Goal: Transaction & Acquisition: Download file/media

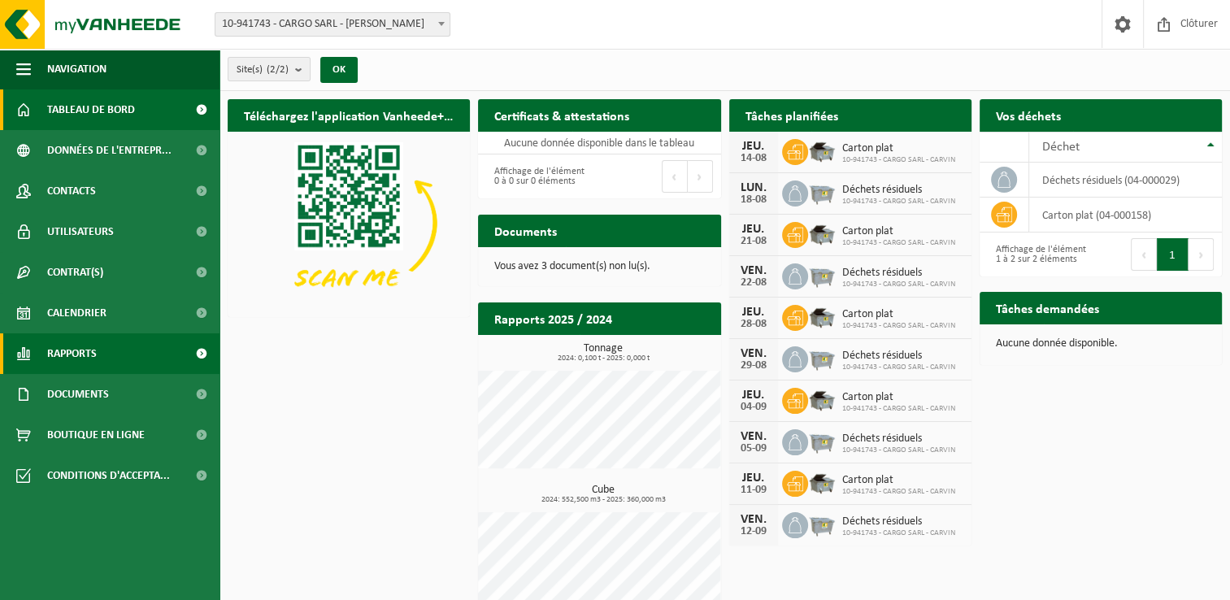
click at [104, 363] on link "Rapports" at bounding box center [109, 353] width 219 height 41
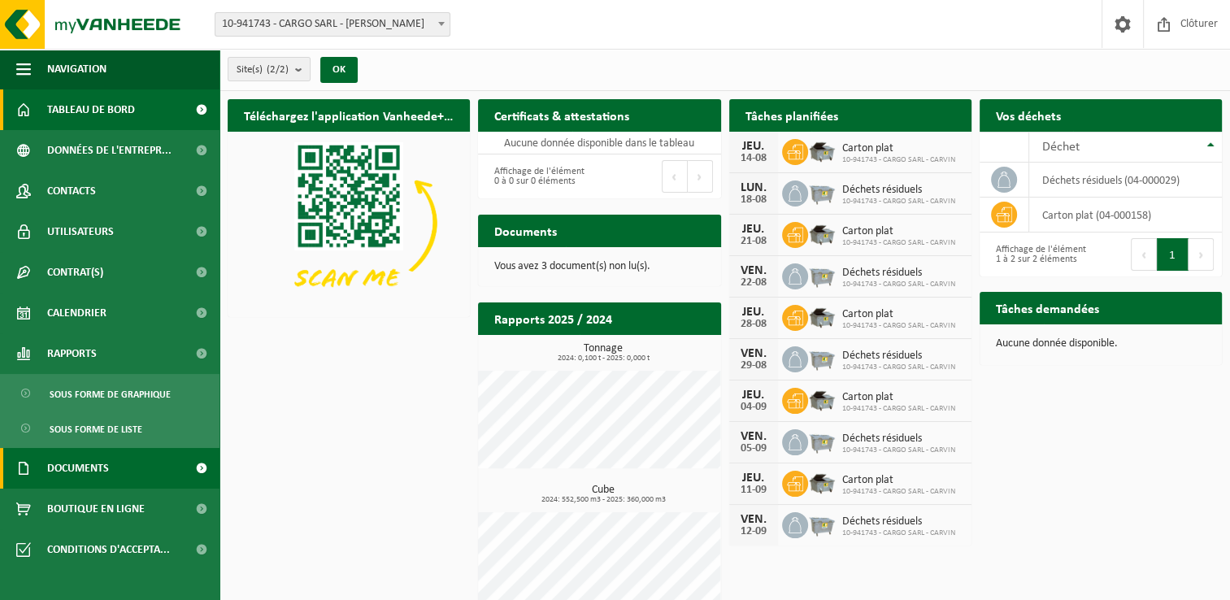
click at [103, 465] on span "Documents" at bounding box center [78, 468] width 62 height 41
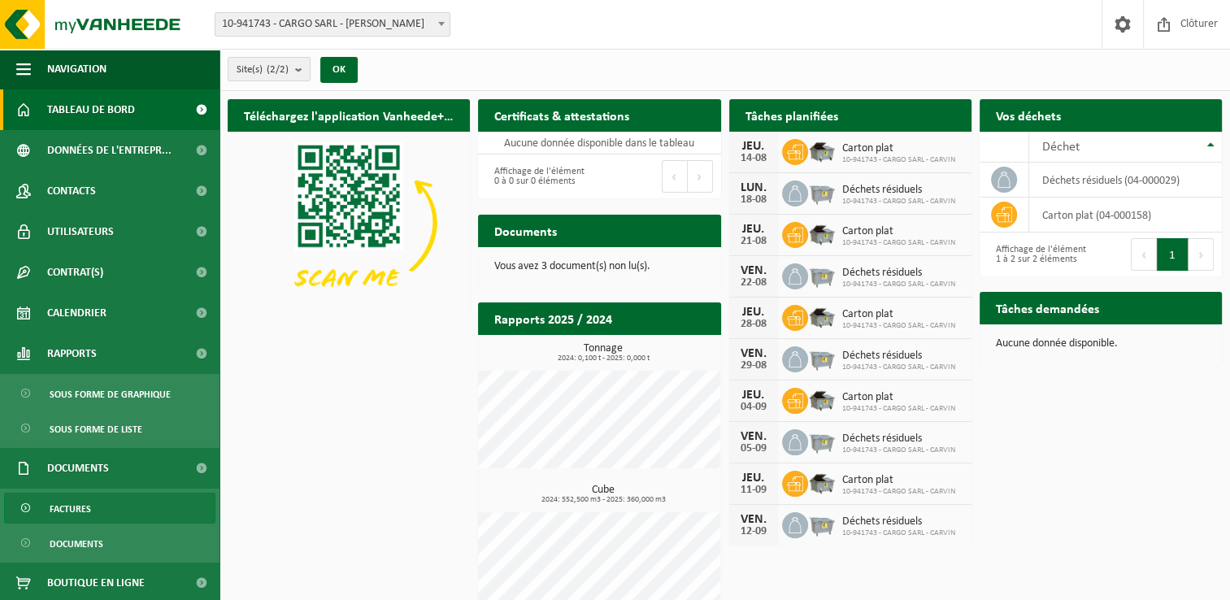
click at [95, 512] on link "Factures" at bounding box center [109, 507] width 211 height 31
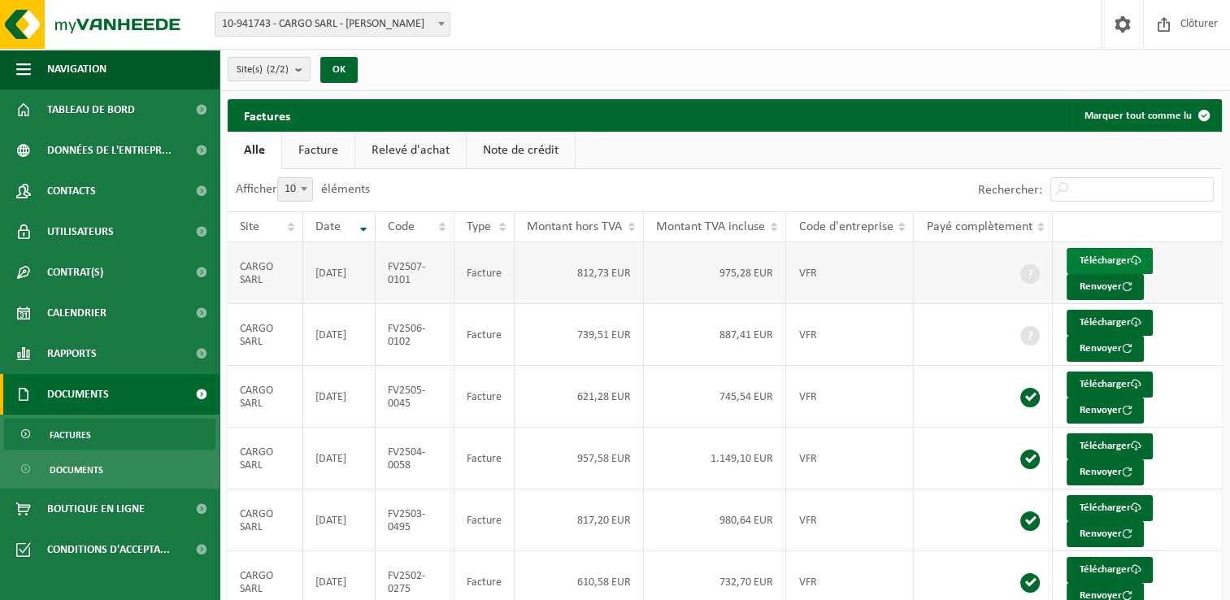
click at [1115, 260] on link "Télécharger" at bounding box center [1109, 261] width 86 height 26
